Goal: Task Accomplishment & Management: Use online tool/utility

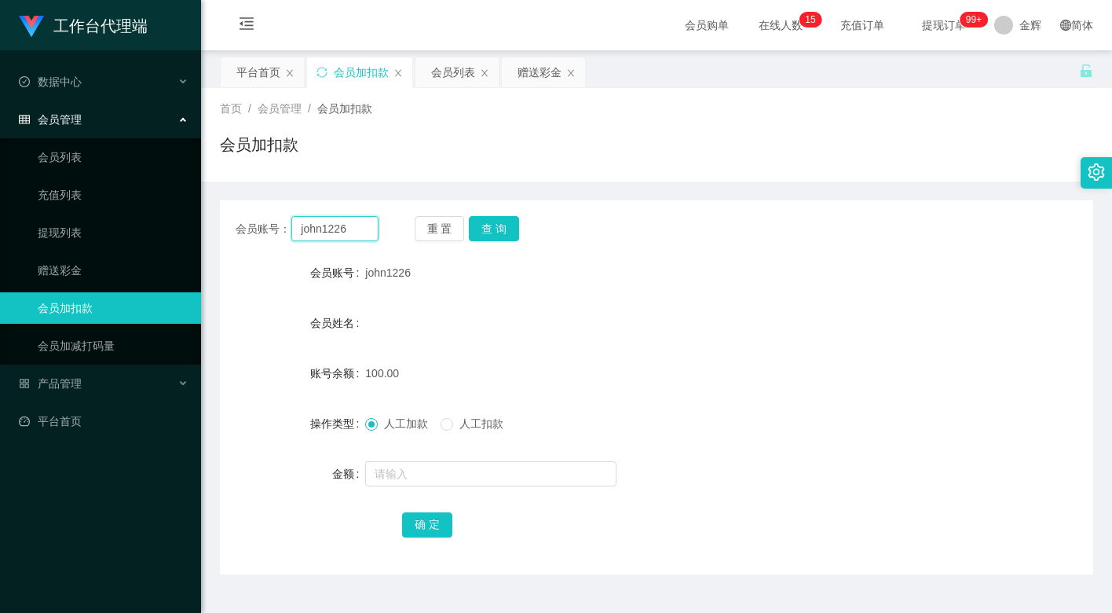
click at [317, 218] on input "john1226" at bounding box center [334, 228] width 87 height 25
click at [335, 227] on input "john1226" at bounding box center [334, 228] width 87 height 25
paste input "omnom123"
type input "omnom123"
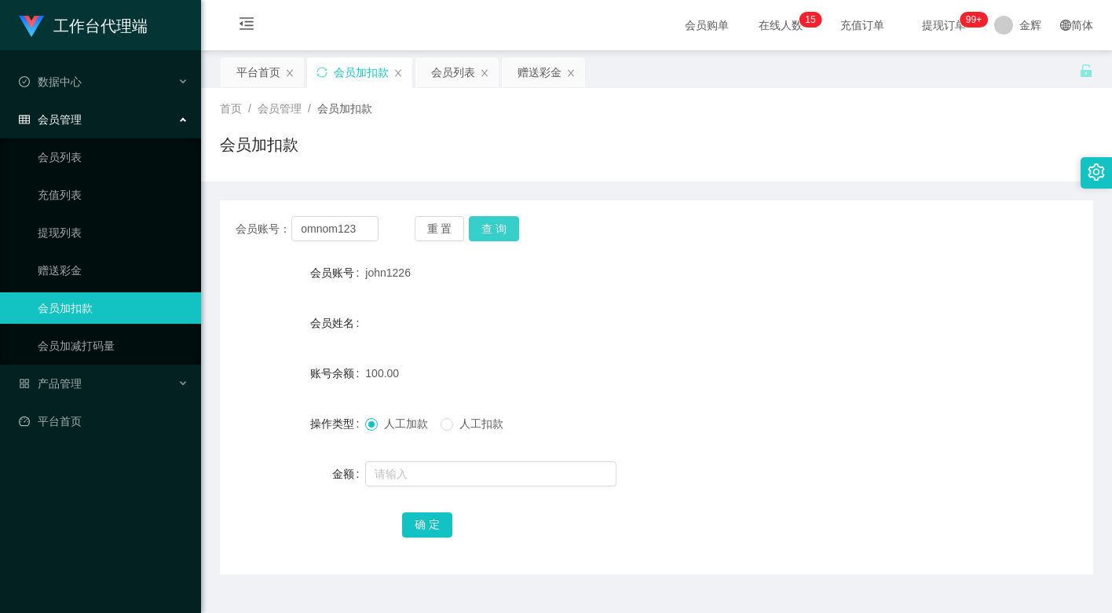
click at [476, 229] on button "查 询" at bounding box center [494, 228] width 50 height 25
click at [597, 281] on div "omnom123" at bounding box center [620, 272] width 510 height 31
click at [356, 227] on input "omnom123" at bounding box center [334, 228] width 87 height 25
click at [493, 232] on button "查 询" at bounding box center [494, 228] width 50 height 25
click at [416, 465] on input "text" at bounding box center [490, 473] width 251 height 25
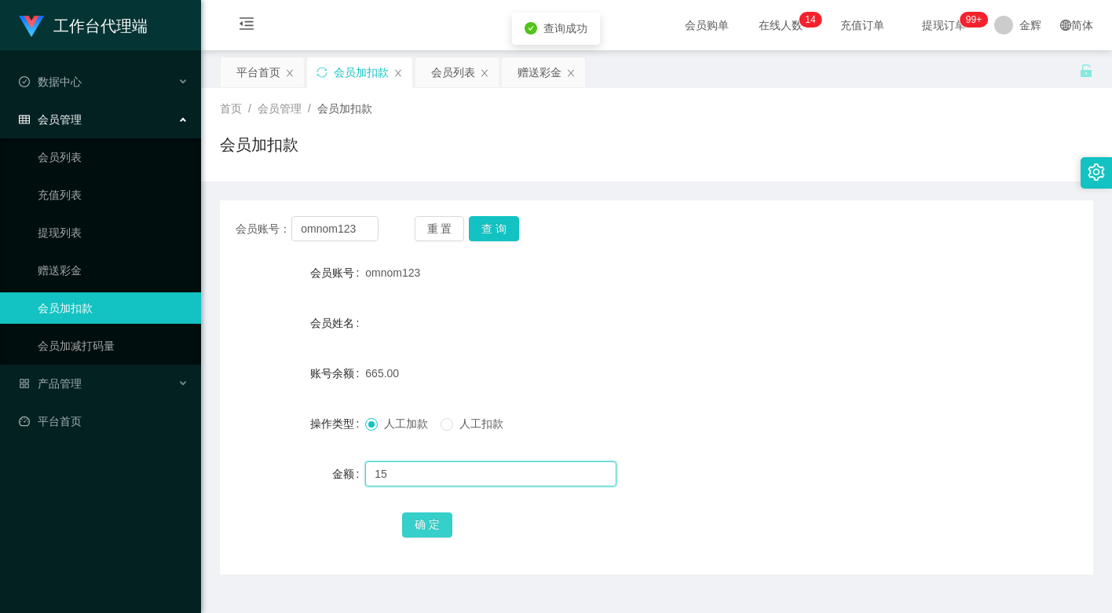
type input "15"
drag, startPoint x: 434, startPoint y: 519, endPoint x: 500, endPoint y: 471, distance: 80.5
click at [434, 519] on button "确 定" at bounding box center [427, 524] width 50 height 25
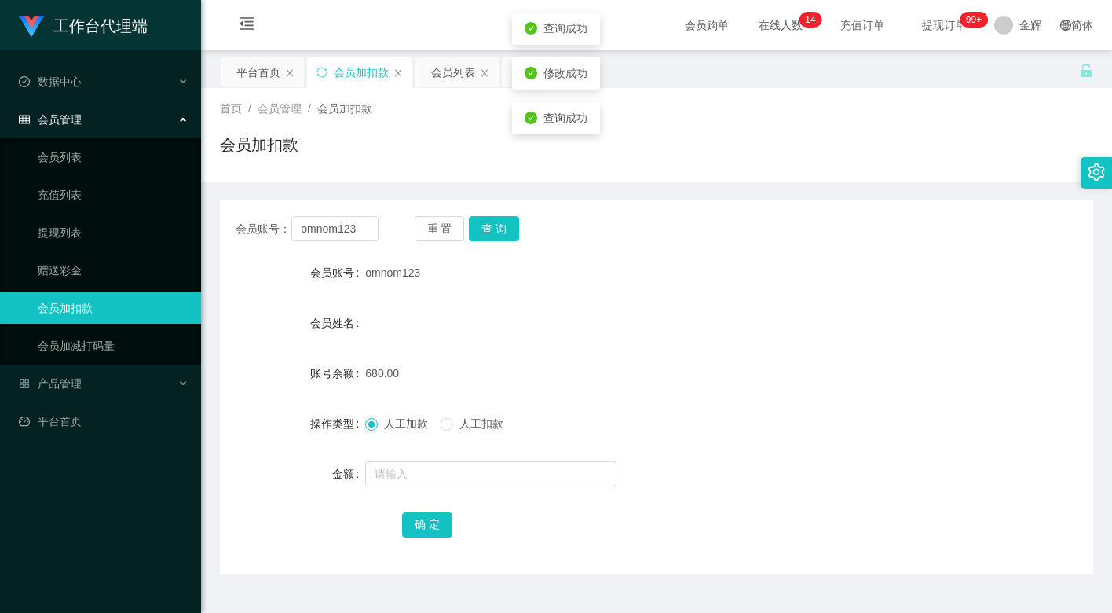
drag, startPoint x: 724, startPoint y: 306, endPoint x: 733, endPoint y: 302, distance: 9.8
click at [733, 302] on form "会员账号 omnom123 会员姓名 账号余额 680.00 操作类型 人工加款 人工扣款 金额 确 定" at bounding box center [657, 398] width 874 height 283
